Goal: Task Accomplishment & Management: Complete application form

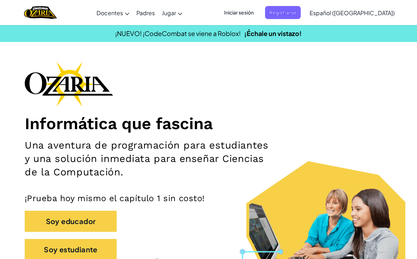
click at [301, 16] on span "Registrarse" at bounding box center [283, 12] width 36 height 13
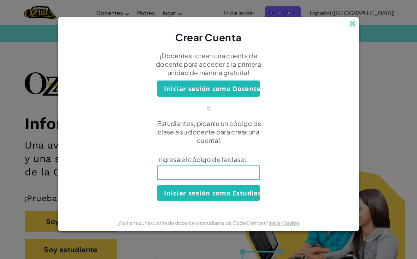
click at [243, 167] on input at bounding box center [208, 173] width 102 height 14
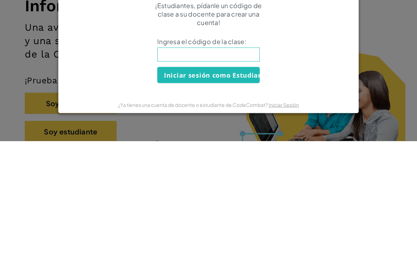
click at [377, 77] on div "Crear Cuenta ¡Docentes, creen una cuenta de docente para acceder a la primera u…" at bounding box center [208, 129] width 417 height 259
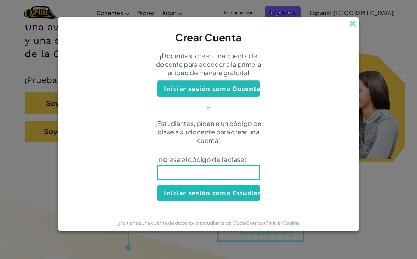
click at [232, 173] on input at bounding box center [208, 173] width 102 height 14
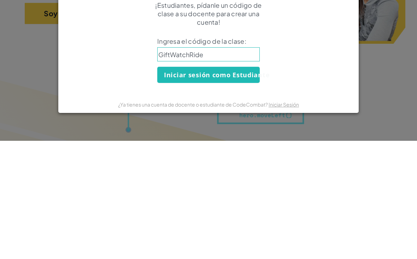
type input "GiftWatchRide"
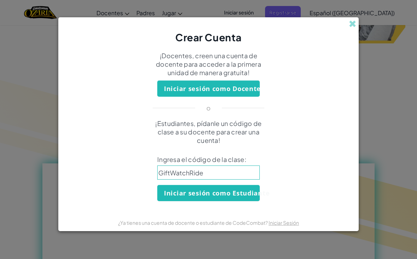
click at [245, 196] on button "Iniciar sesión como Estudiante" at bounding box center [208, 193] width 102 height 16
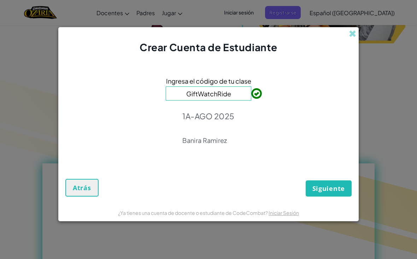
click at [338, 187] on span "Siguiente" at bounding box center [328, 188] width 33 height 8
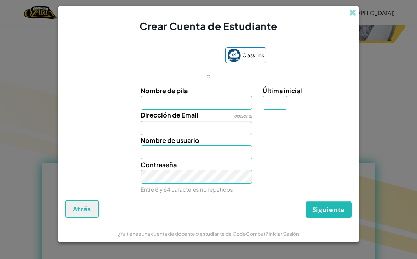
click at [353, 9] on span at bounding box center [352, 12] width 7 height 7
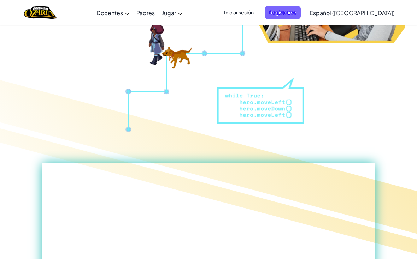
click at [258, 11] on span "Iniciar sesión" at bounding box center [239, 12] width 38 height 13
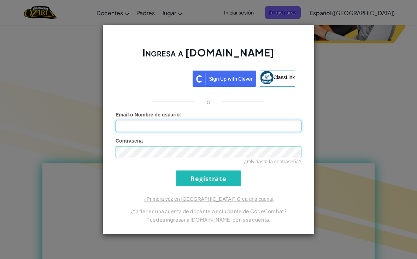
click at [168, 125] on input "Email o Nombre de usuario :" at bounding box center [209, 126] width 186 height 12
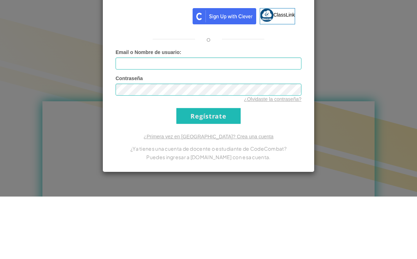
scroll to position [299, 0]
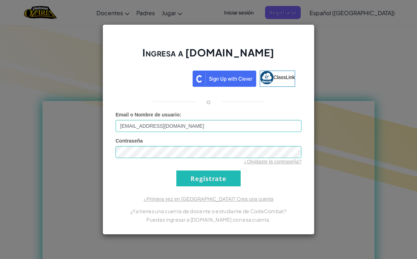
type input "[EMAIL_ADDRESS][DOMAIN_NAME]"
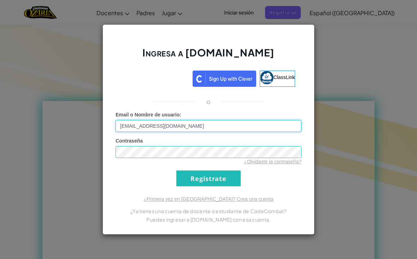
click at [208, 178] on input "Regístrate" at bounding box center [208, 179] width 64 height 16
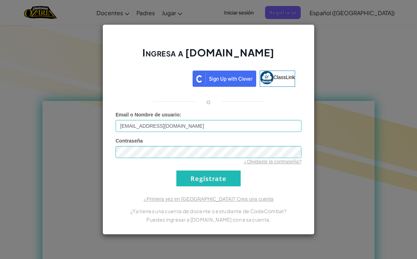
click at [223, 173] on input "Regístrate" at bounding box center [208, 179] width 64 height 16
